Goal: Download file/media

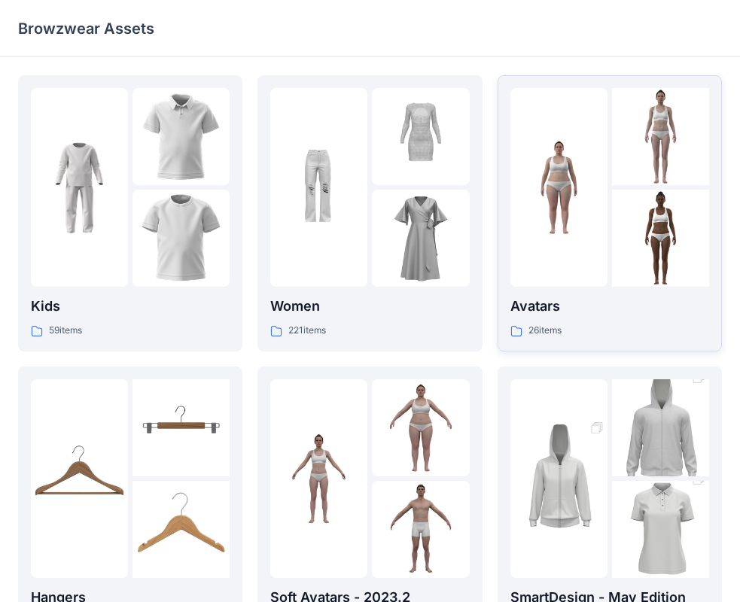
click at [543, 197] on img at bounding box center [558, 187] width 97 height 97
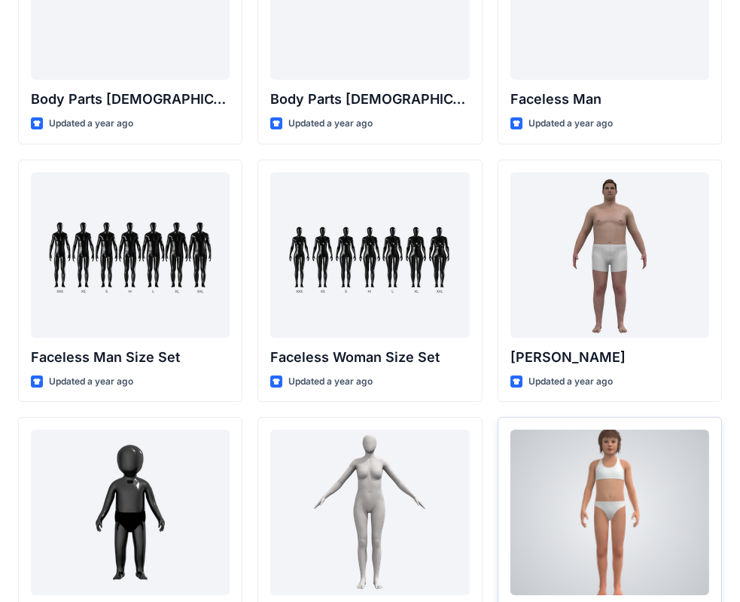
scroll to position [765, 0]
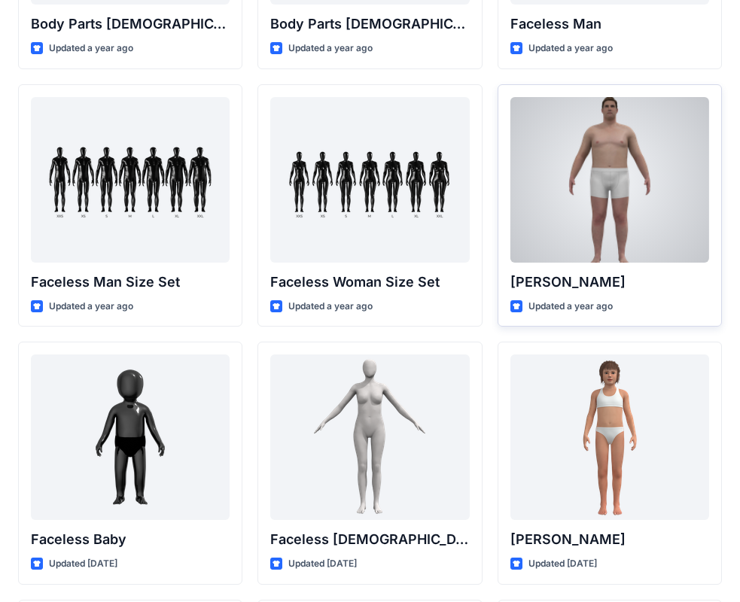
click at [580, 132] on div at bounding box center [609, 180] width 199 height 166
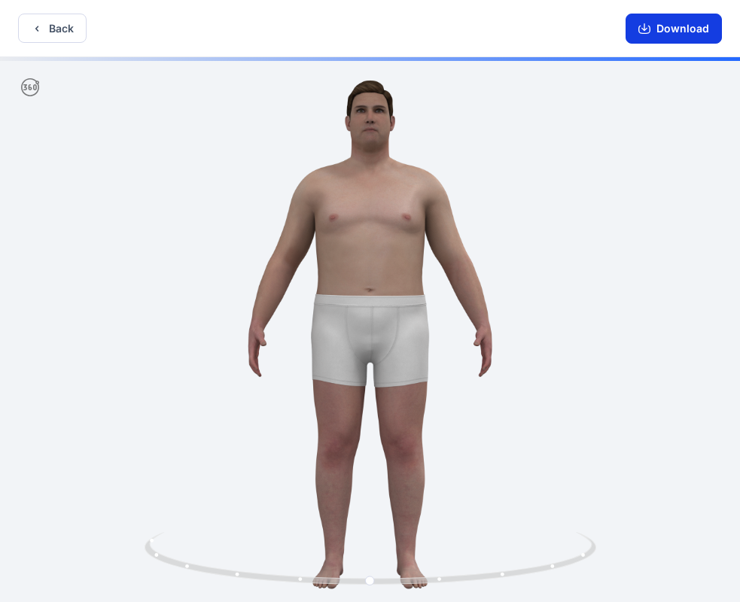
click at [684, 27] on button "Download" at bounding box center [674, 29] width 96 height 30
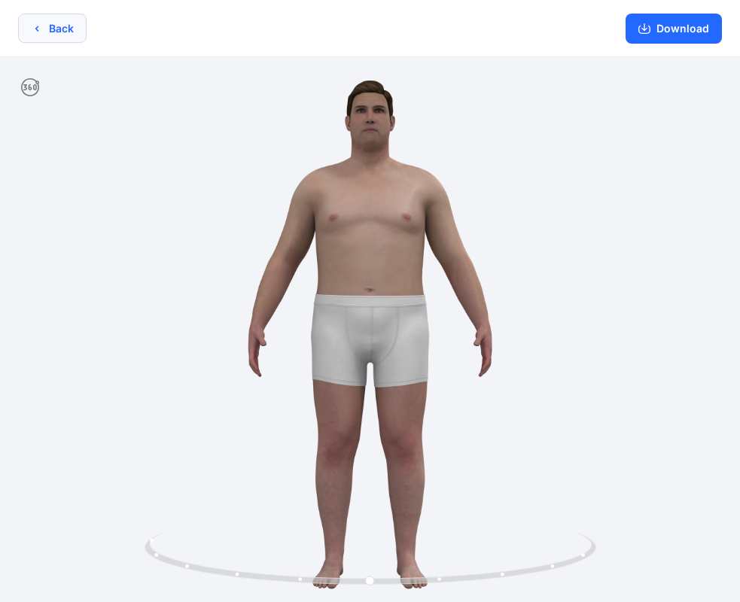
click at [41, 30] on icon "button" at bounding box center [37, 29] width 12 height 12
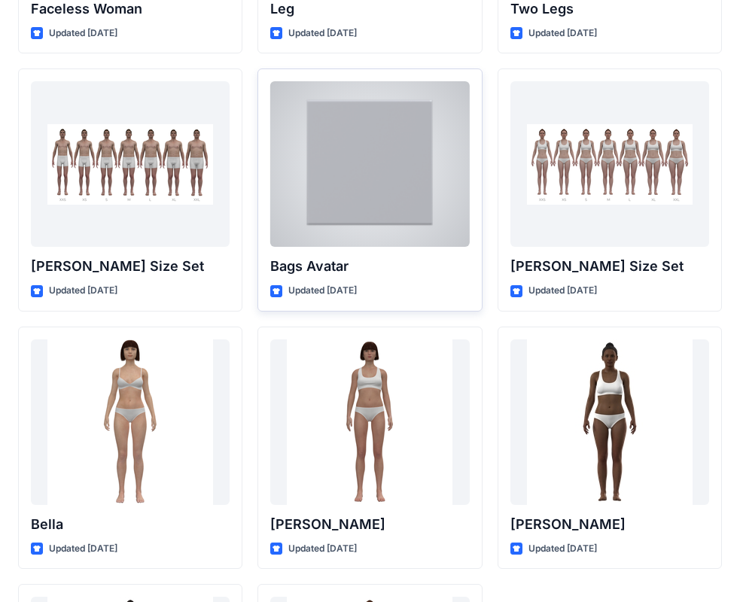
scroll to position [1668, 0]
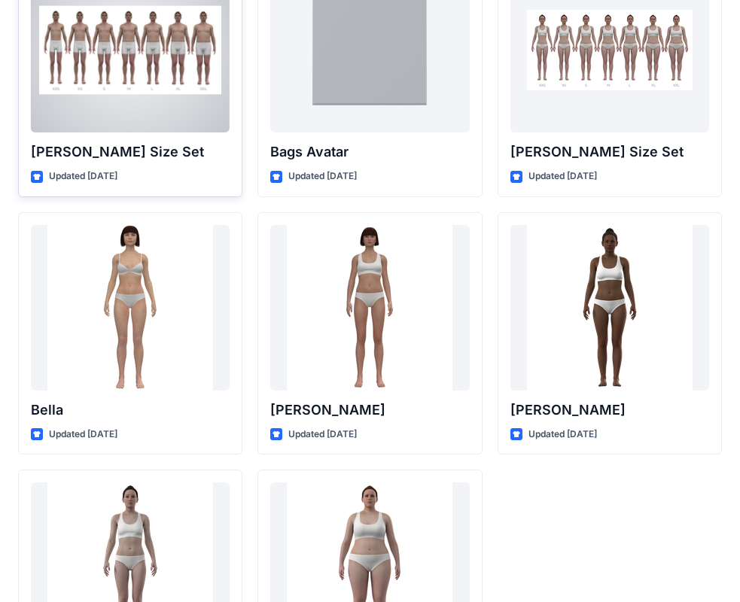
click at [139, 99] on div at bounding box center [130, 50] width 199 height 166
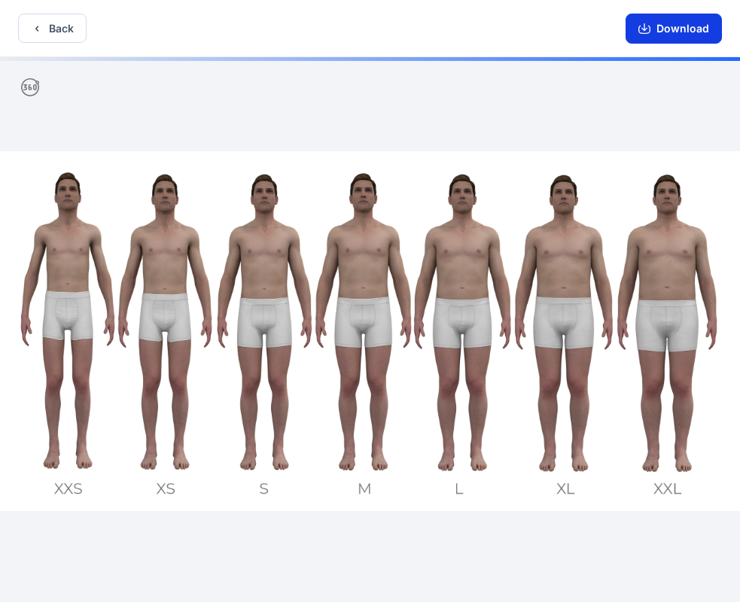
click at [668, 29] on button "Download" at bounding box center [674, 29] width 96 height 30
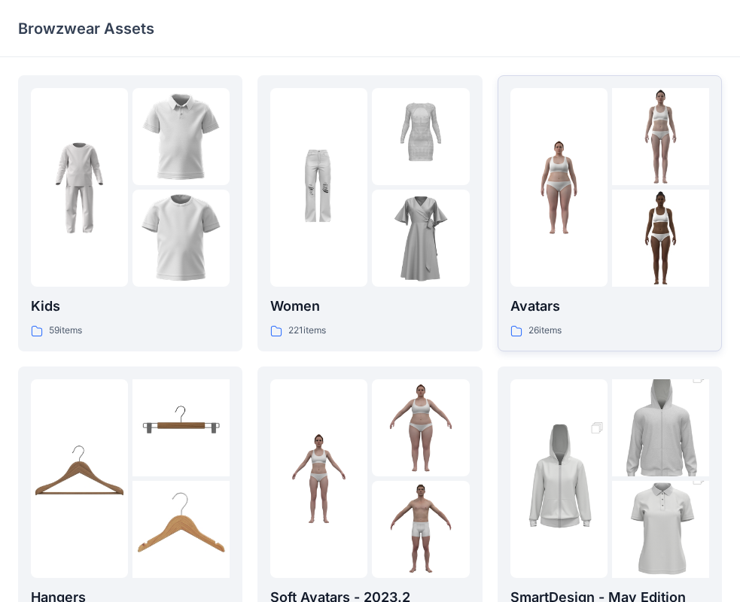
click at [601, 269] on div at bounding box center [558, 187] width 97 height 199
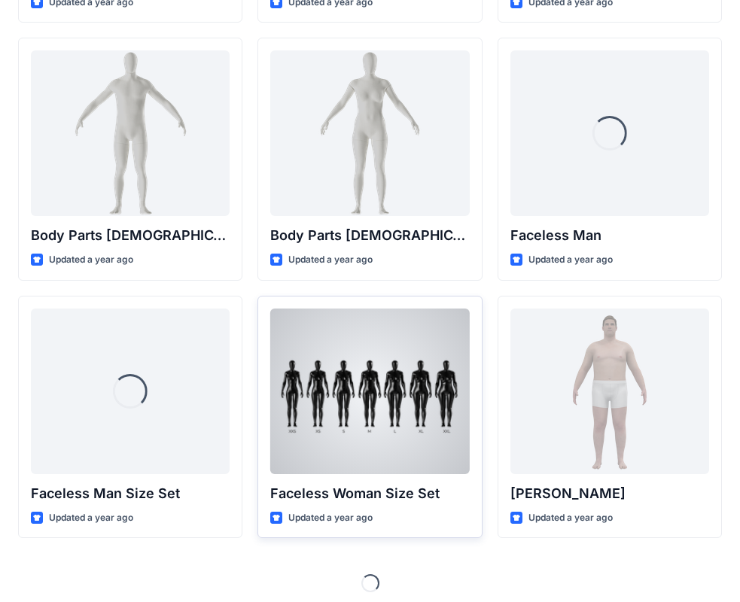
scroll to position [562, 0]
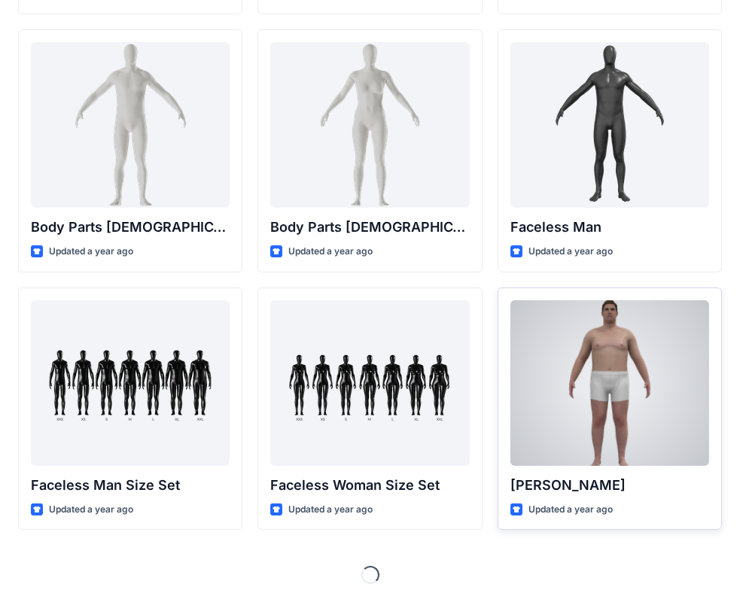
click at [586, 416] on div at bounding box center [609, 383] width 199 height 166
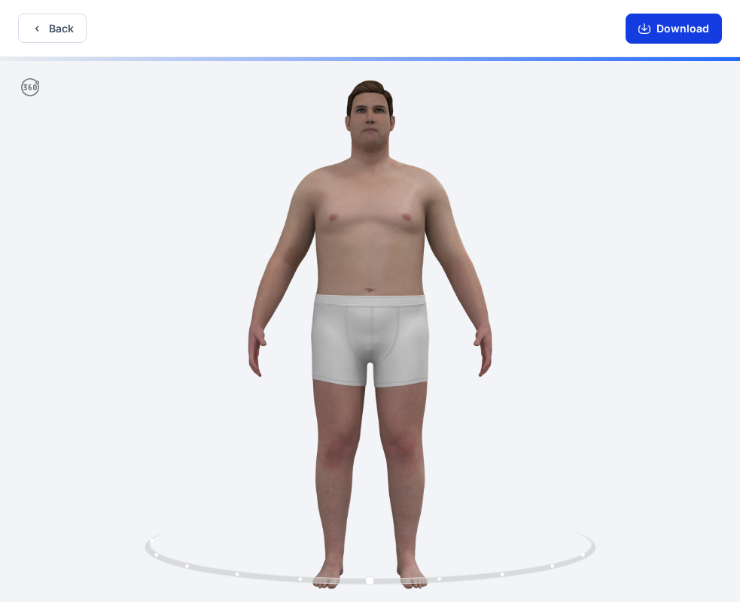
click at [688, 30] on button "Download" at bounding box center [674, 29] width 96 height 30
